Goal: Task Accomplishment & Management: Complete application form

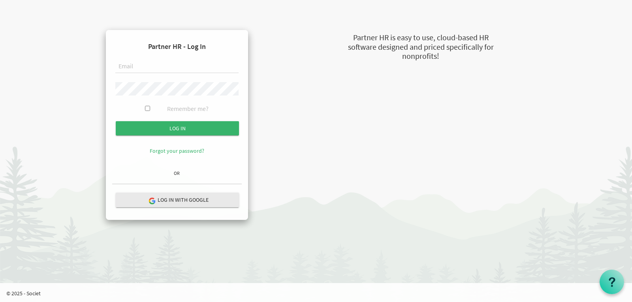
type input "[EMAIL_ADDRESS][DOMAIN_NAME]"
click at [146, 100] on div at bounding box center [176, 91] width 123 height 19
click at [149, 106] on input "Remember me?" at bounding box center [147, 108] width 5 height 5
checkbox input "true"
click at [157, 120] on form "Partner HR - Log In accounts@imagineschools.in Remember me? Log in" at bounding box center [177, 101] width 130 height 130
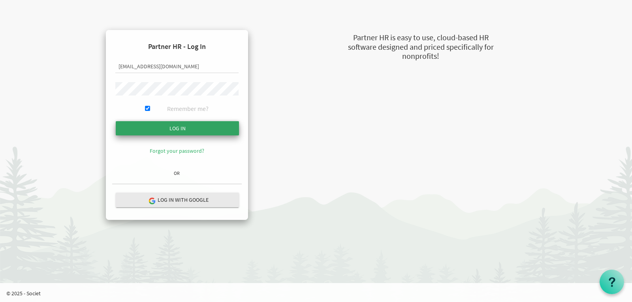
click at [161, 126] on input "submit" at bounding box center [177, 128] width 123 height 14
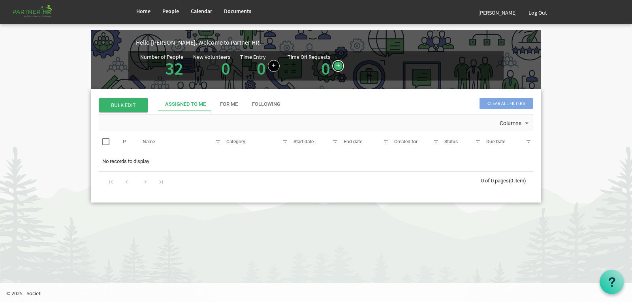
click at [332, 68] on link at bounding box center [338, 66] width 12 height 12
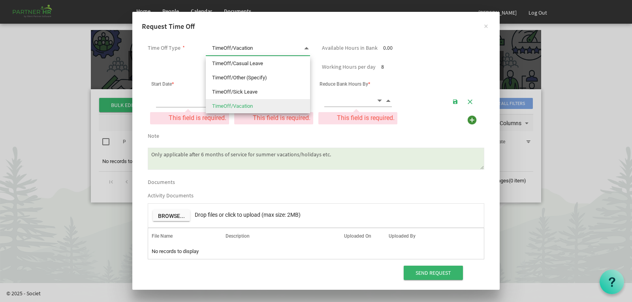
click at [304, 48] on span at bounding box center [306, 48] width 7 height 11
click at [303, 48] on span at bounding box center [306, 48] width 7 height 11
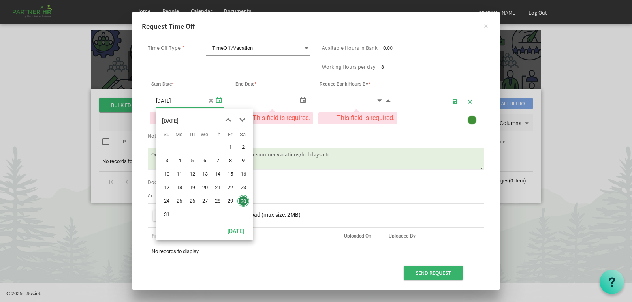
click at [218, 101] on span "select" at bounding box center [218, 99] width 9 height 11
click at [182, 162] on span "4" at bounding box center [179, 161] width 12 height 12
type input "[DATE]"
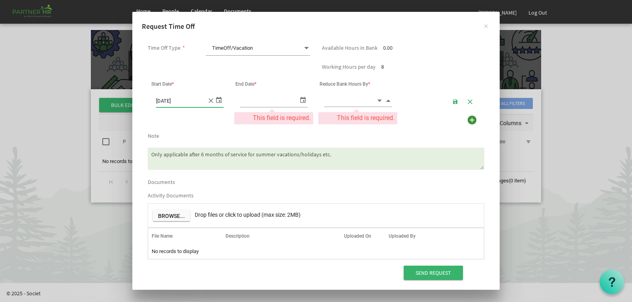
type input "[DATE]"
click at [305, 100] on span "select" at bounding box center [302, 99] width 9 height 11
click at [377, 101] on span "Decrement value" at bounding box center [379, 100] width 7 height 9
click at [388, 102] on span "Increment value" at bounding box center [388, 100] width 7 height 9
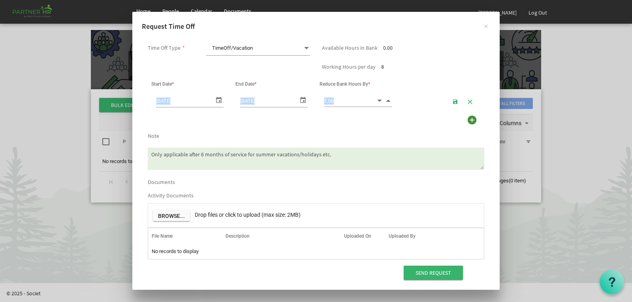
click at [388, 102] on span "Increment value" at bounding box center [388, 100] width 7 height 9
type input "4.00"
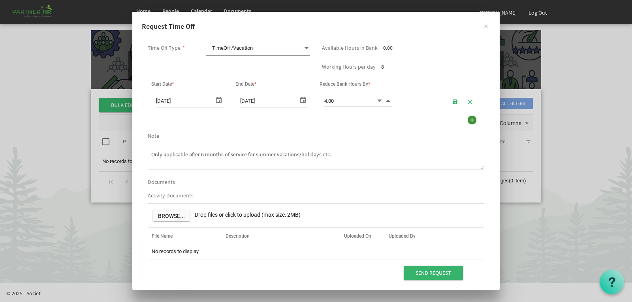
click at [223, 158] on textarea "Only applicable after 6 months of service for summer vacations/holidays etc." at bounding box center [316, 159] width 337 height 22
click at [263, 158] on textarea "Only applicable after 6 months of service for summer vacations/holidays etc." at bounding box center [316, 159] width 337 height 22
click at [350, 159] on textarea "Only applicable after 6 months of service for summer vacations/holidays etc." at bounding box center [316, 159] width 337 height 22
drag, startPoint x: 350, startPoint y: 159, endPoint x: 98, endPoint y: 165, distance: 251.8
click at [98, 165] on div "× Request Time Off Time Off Type * TimeOff/Vacation TimeOff/Vacation Available …" at bounding box center [316, 151] width 632 height 302
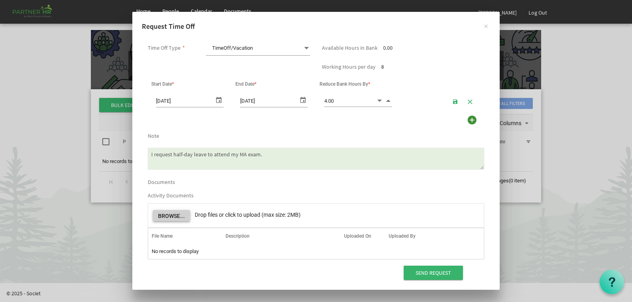
click at [169, 214] on button "Browse..." at bounding box center [171, 215] width 37 height 11
click at [306, 47] on span at bounding box center [306, 48] width 7 height 11
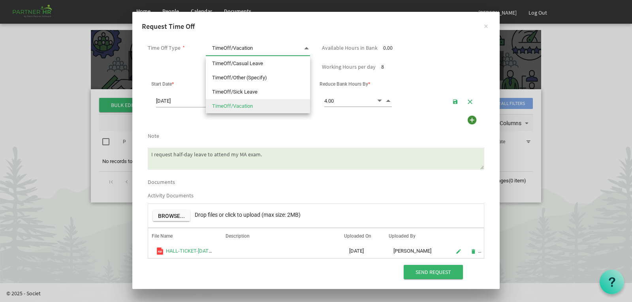
click at [305, 46] on span at bounding box center [306, 48] width 7 height 11
click at [306, 48] on span at bounding box center [306, 48] width 7 height 11
click at [255, 156] on textarea "Only applicable after 6 months of service for summer vacations/holidays etc." at bounding box center [316, 159] width 337 height 22
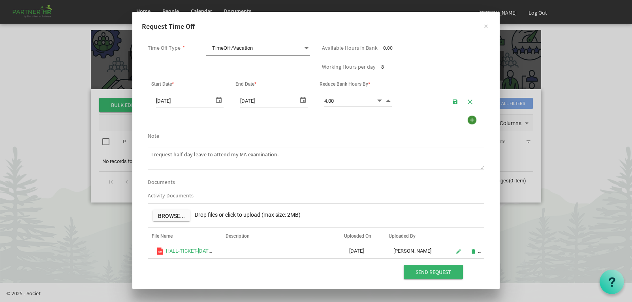
type textarea "I request half-day leave to attend my MA examination."
click at [307, 47] on span at bounding box center [306, 48] width 7 height 11
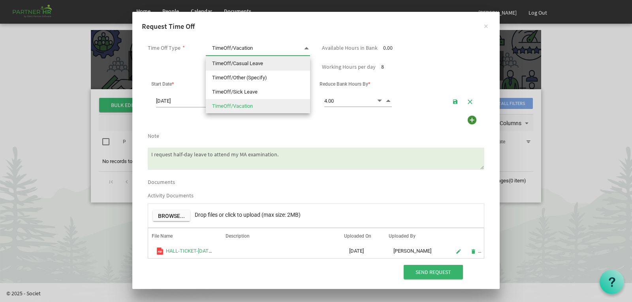
click at [265, 66] on li "TimeOff/Casual Leave" at bounding box center [258, 64] width 104 height 14
type input "TimeOff/Casual Leave"
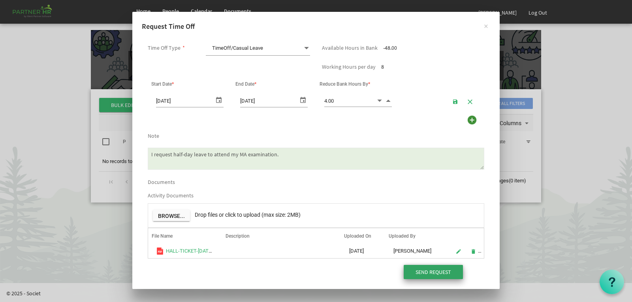
click at [436, 273] on input "Send Request" at bounding box center [433, 272] width 59 height 14
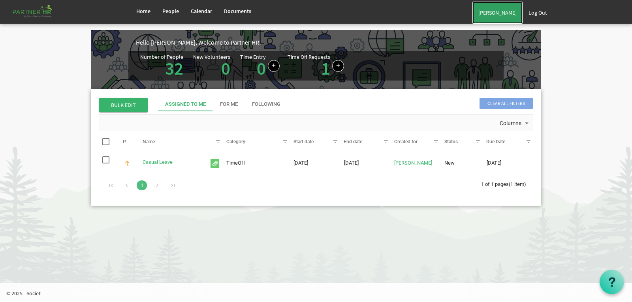
click at [478, 13] on link "[PERSON_NAME]" at bounding box center [498, 13] width 50 height 22
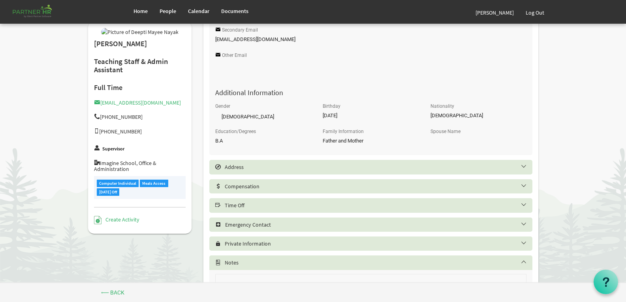
scroll to position [349, 0]
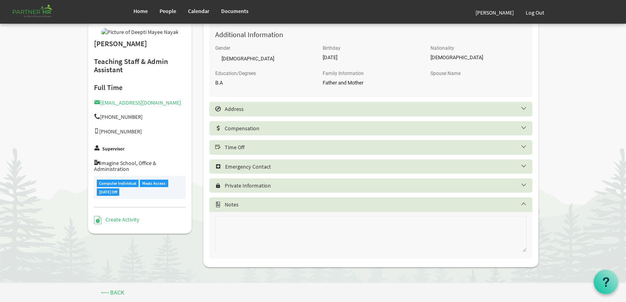
click at [521, 147] on h5 "Time Off" at bounding box center [376, 147] width 323 height 6
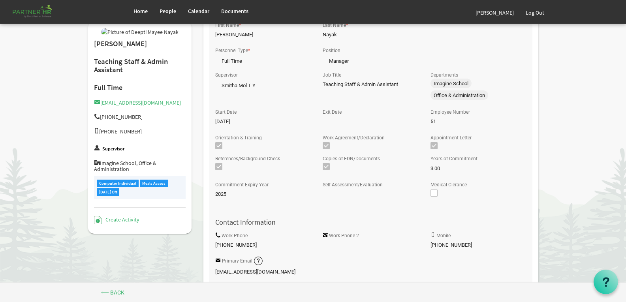
scroll to position [0, 0]
